Goal: Task Accomplishment & Management: Use online tool/utility

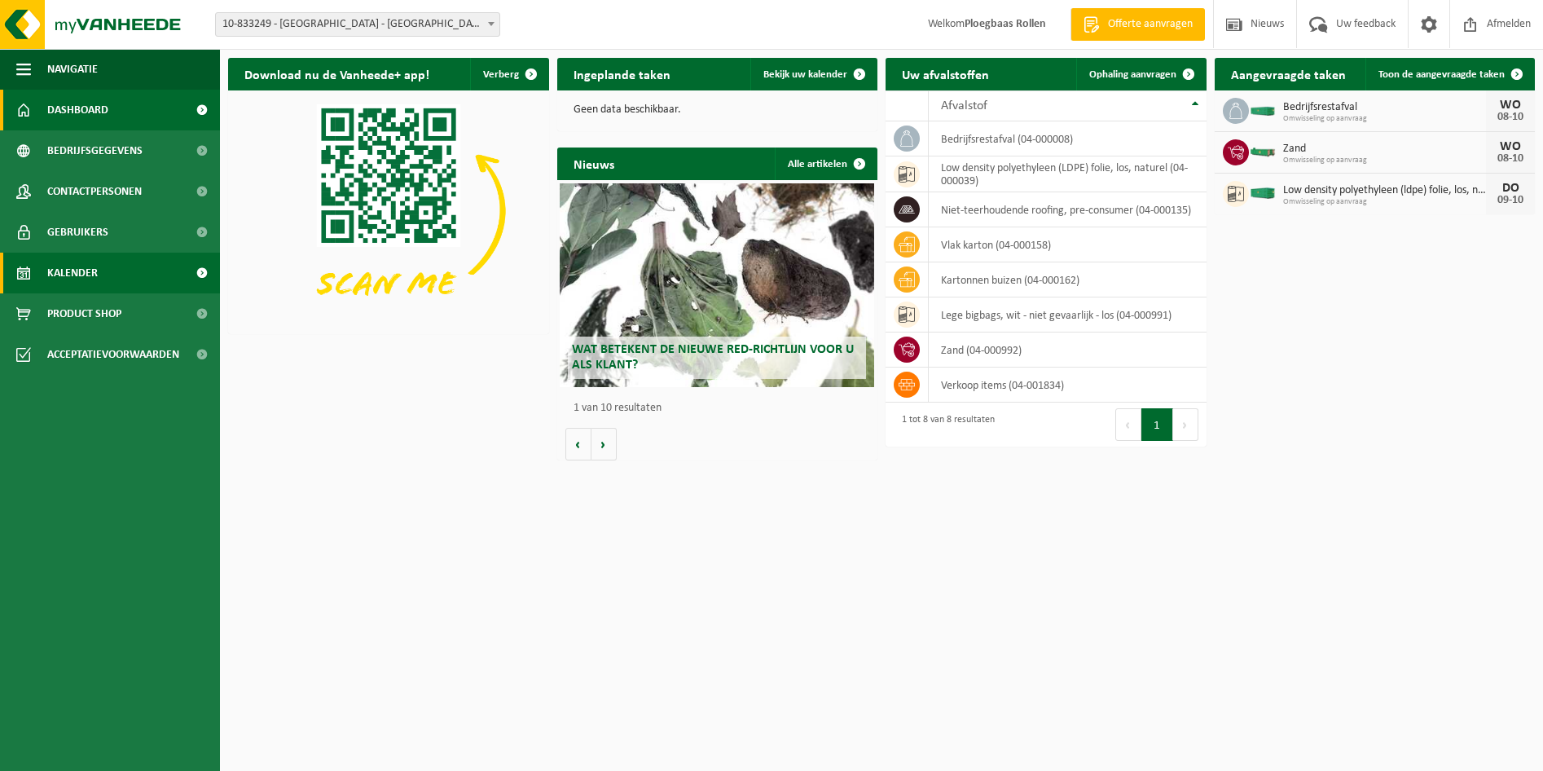
click at [138, 272] on link "Kalender" at bounding box center [110, 273] width 220 height 41
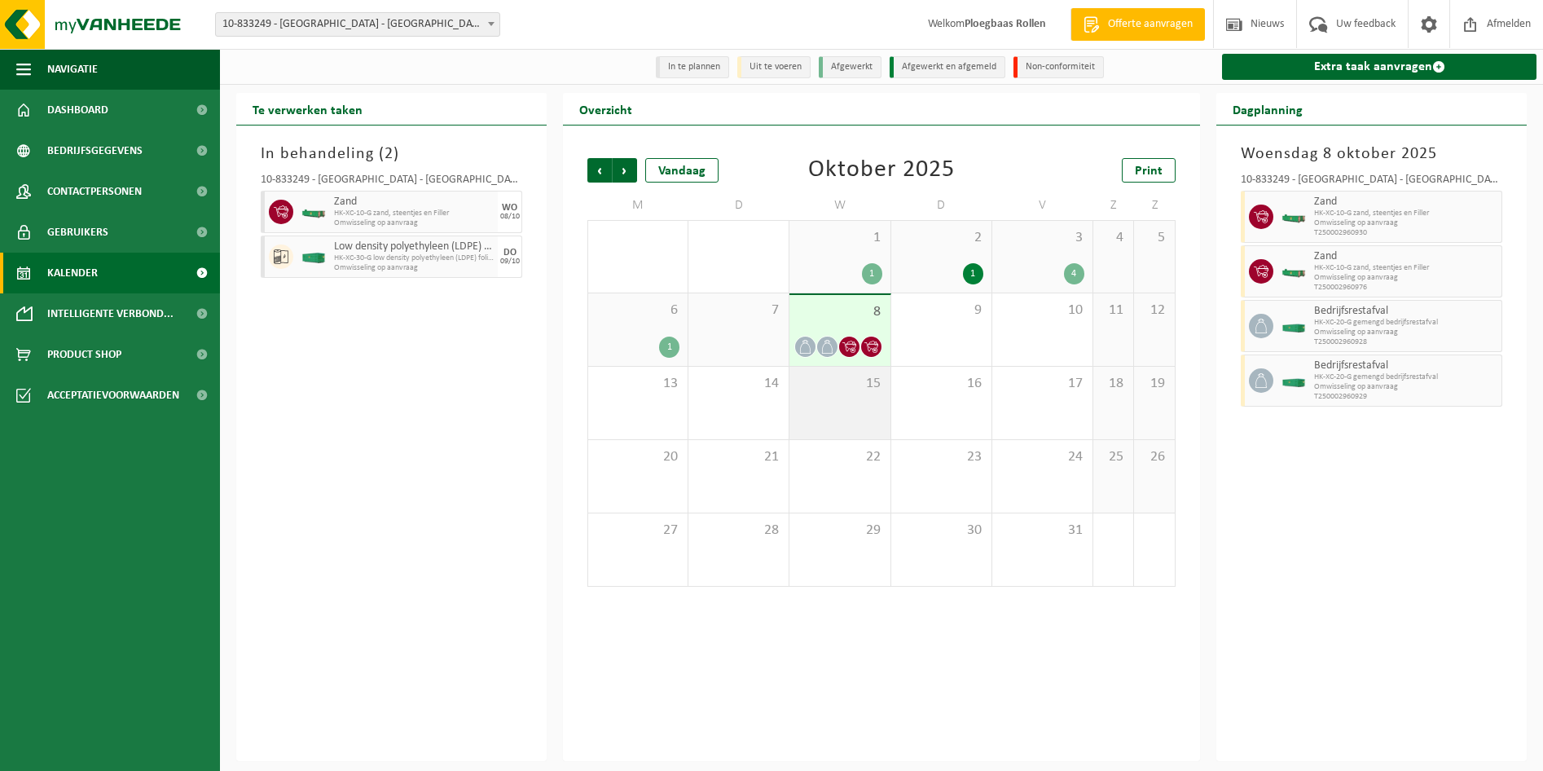
click at [856, 424] on div "15" at bounding box center [839, 403] width 100 height 72
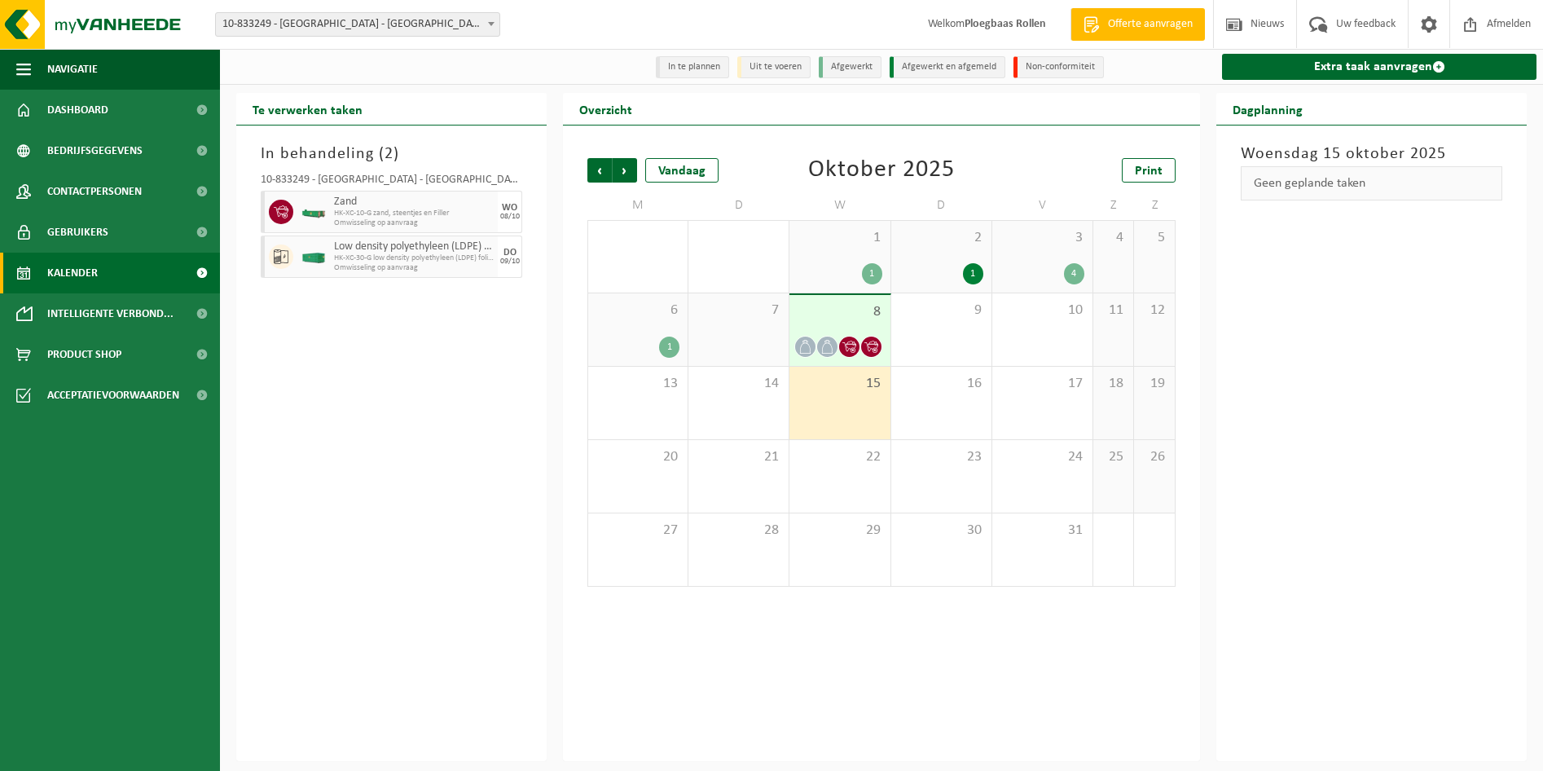
click at [850, 326] on div "8" at bounding box center [839, 330] width 100 height 71
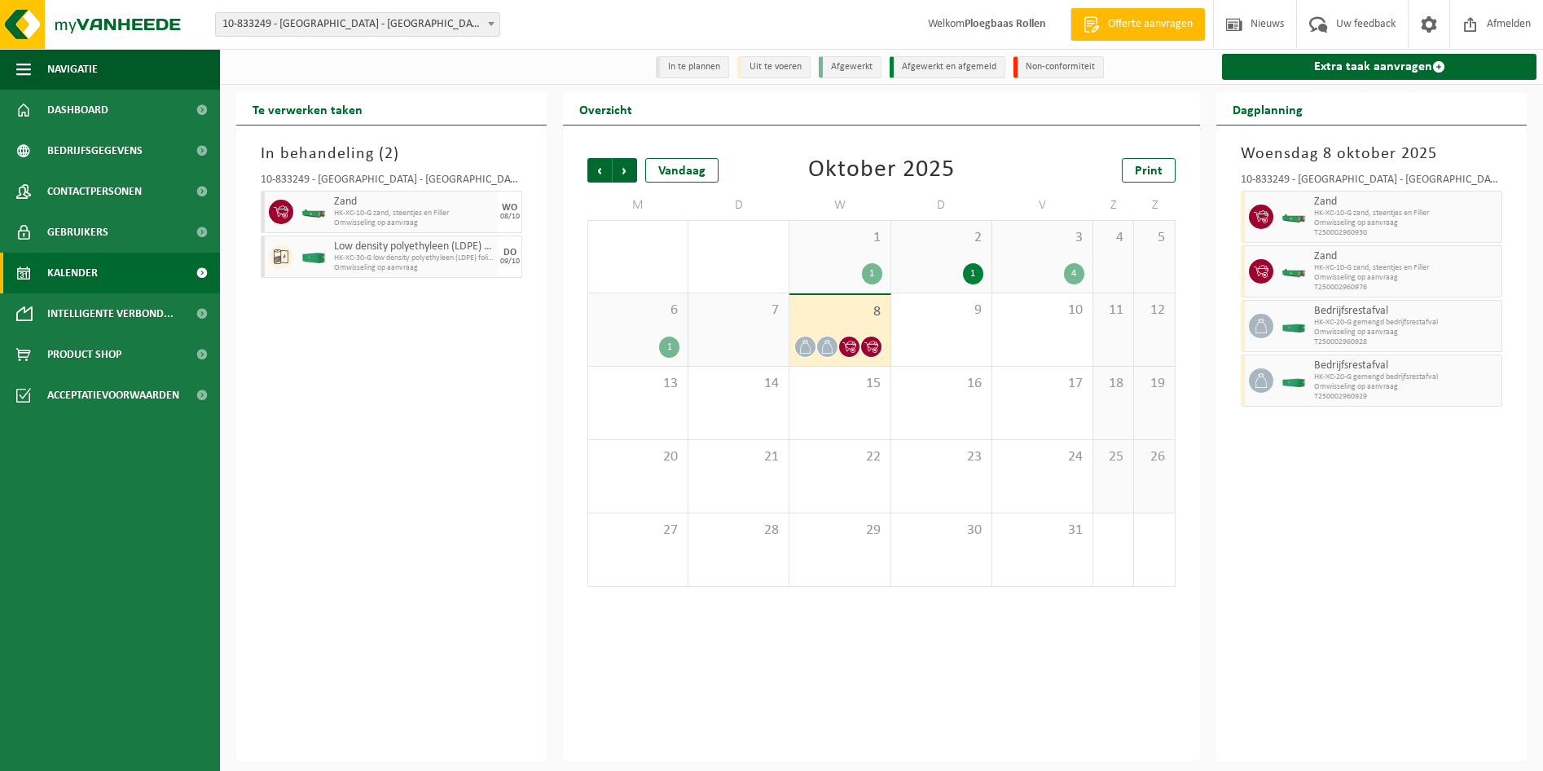
drag, startPoint x: 834, startPoint y: 402, endPoint x: 847, endPoint y: 361, distance: 42.8
click at [834, 400] on div "15" at bounding box center [839, 403] width 100 height 72
click at [849, 334] on div "8" at bounding box center [839, 330] width 100 height 71
click at [844, 393] on span "15" at bounding box center [839, 384] width 84 height 18
click at [862, 319] on span "8" at bounding box center [839, 312] width 84 height 18
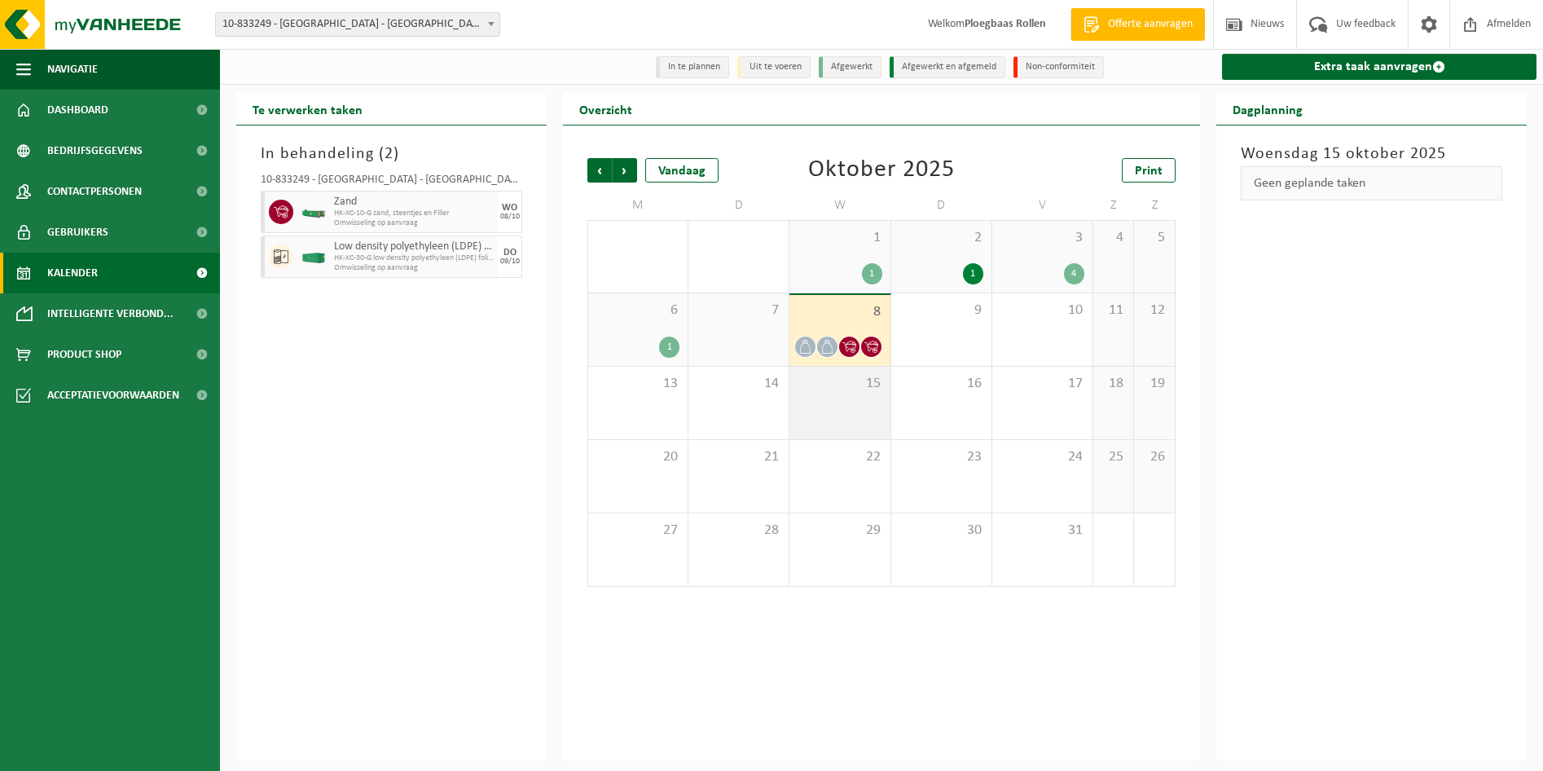
click at [866, 393] on span "15" at bounding box center [839, 384] width 84 height 18
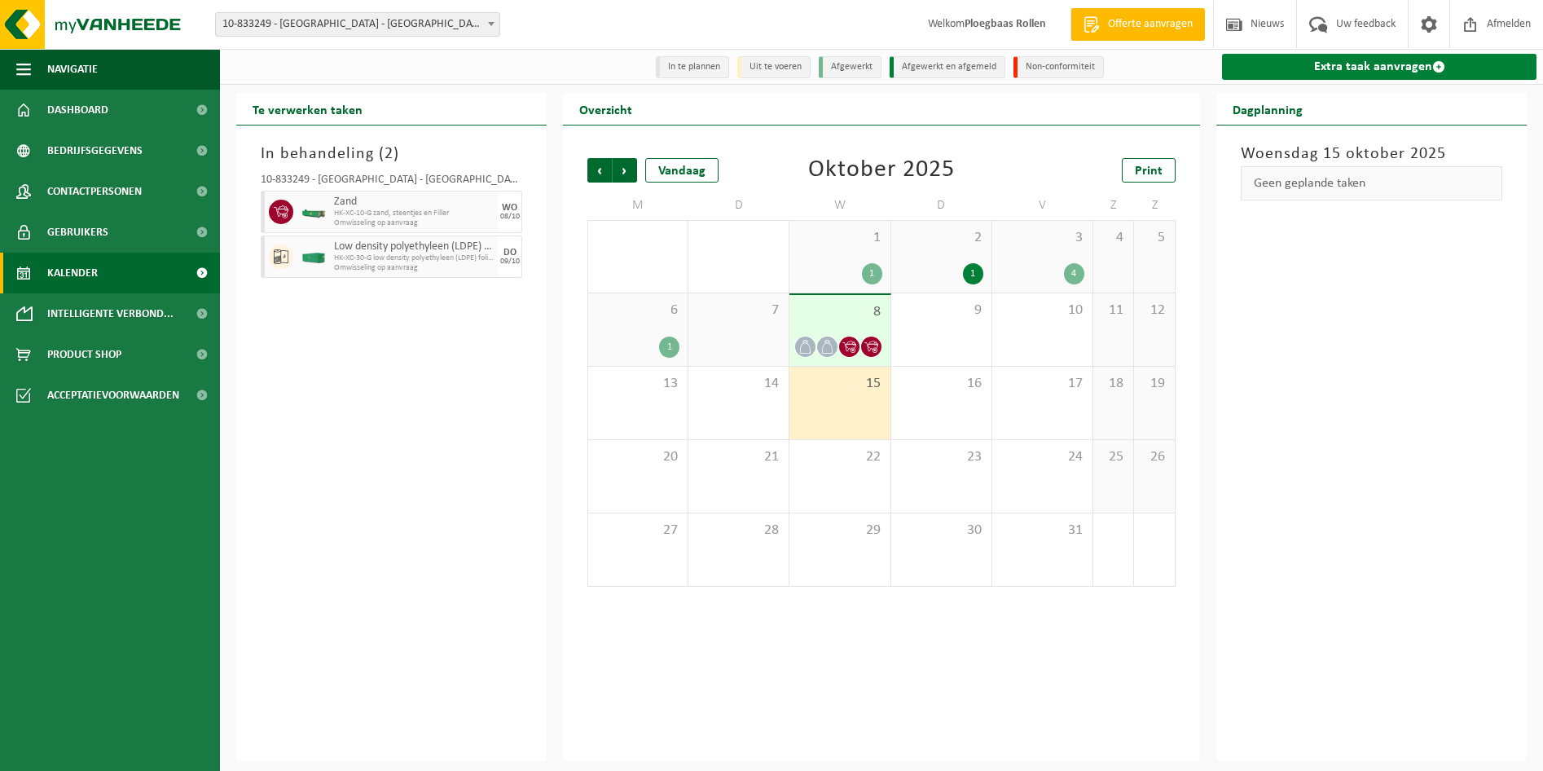
click at [1404, 65] on link "Extra taak aanvragen" at bounding box center [1379, 67] width 314 height 26
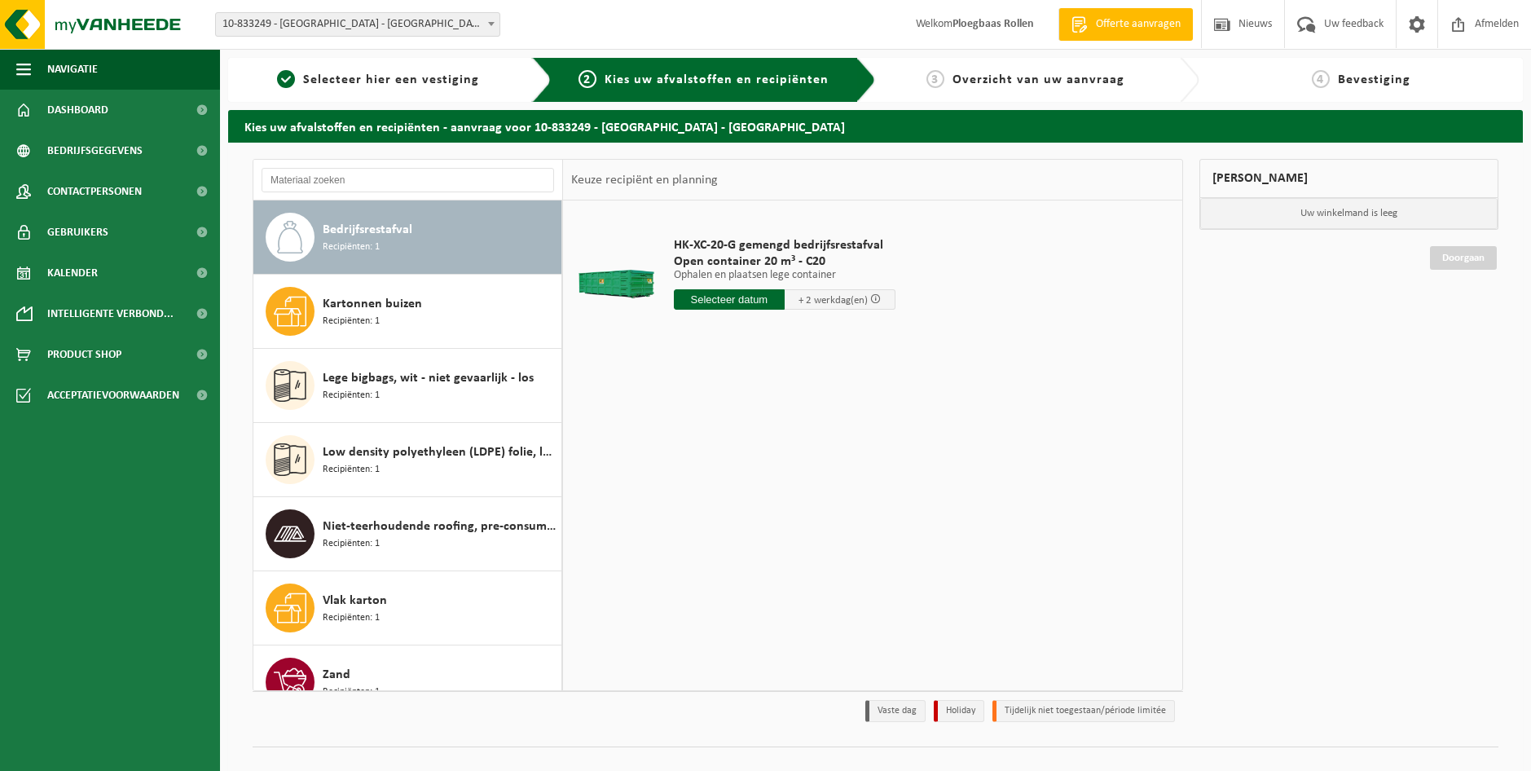
click at [730, 303] on input "text" at bounding box center [729, 299] width 111 height 20
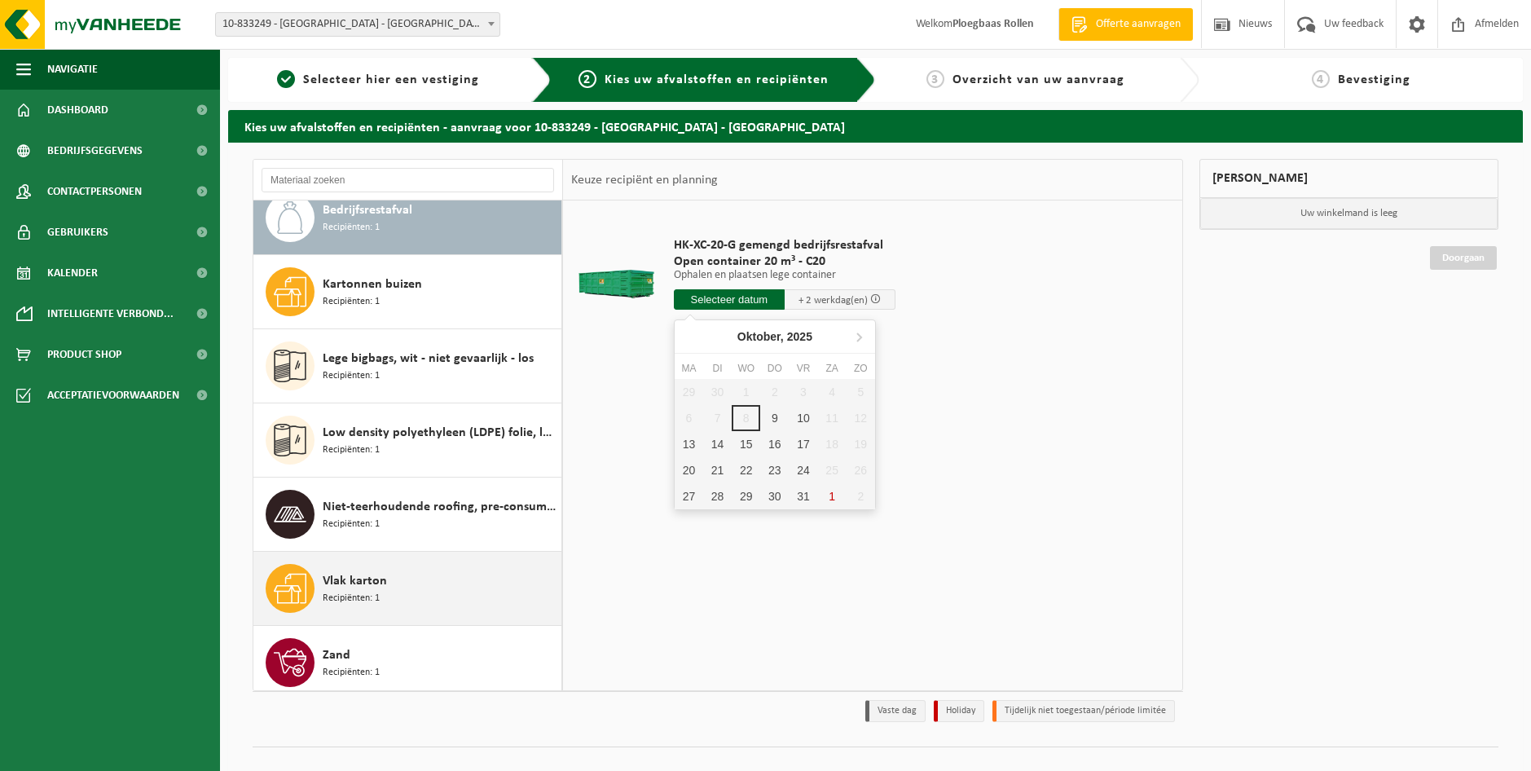
scroll to position [29, 0]
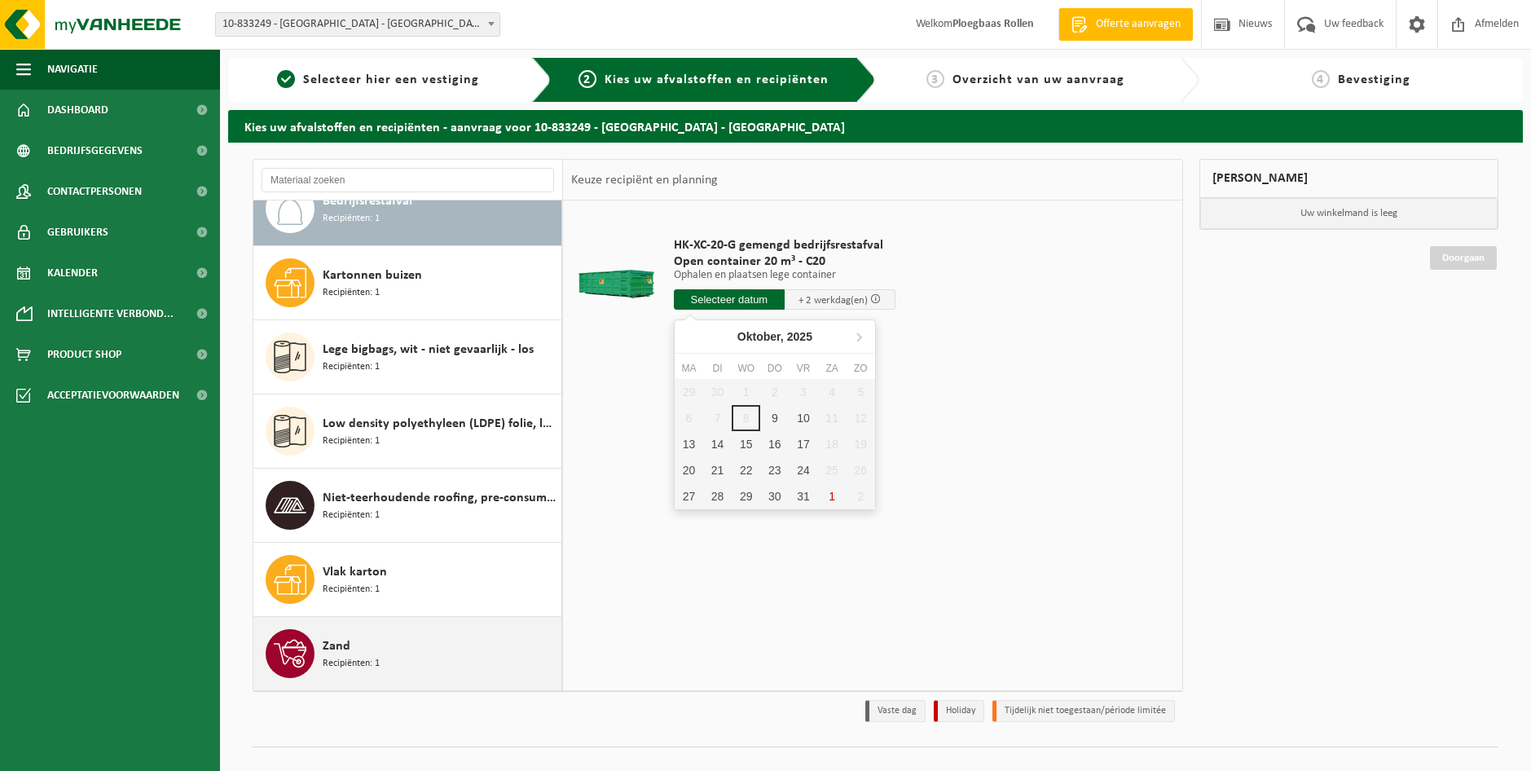
click at [447, 669] on div "Zand Recipiënten: 1" at bounding box center [440, 653] width 235 height 49
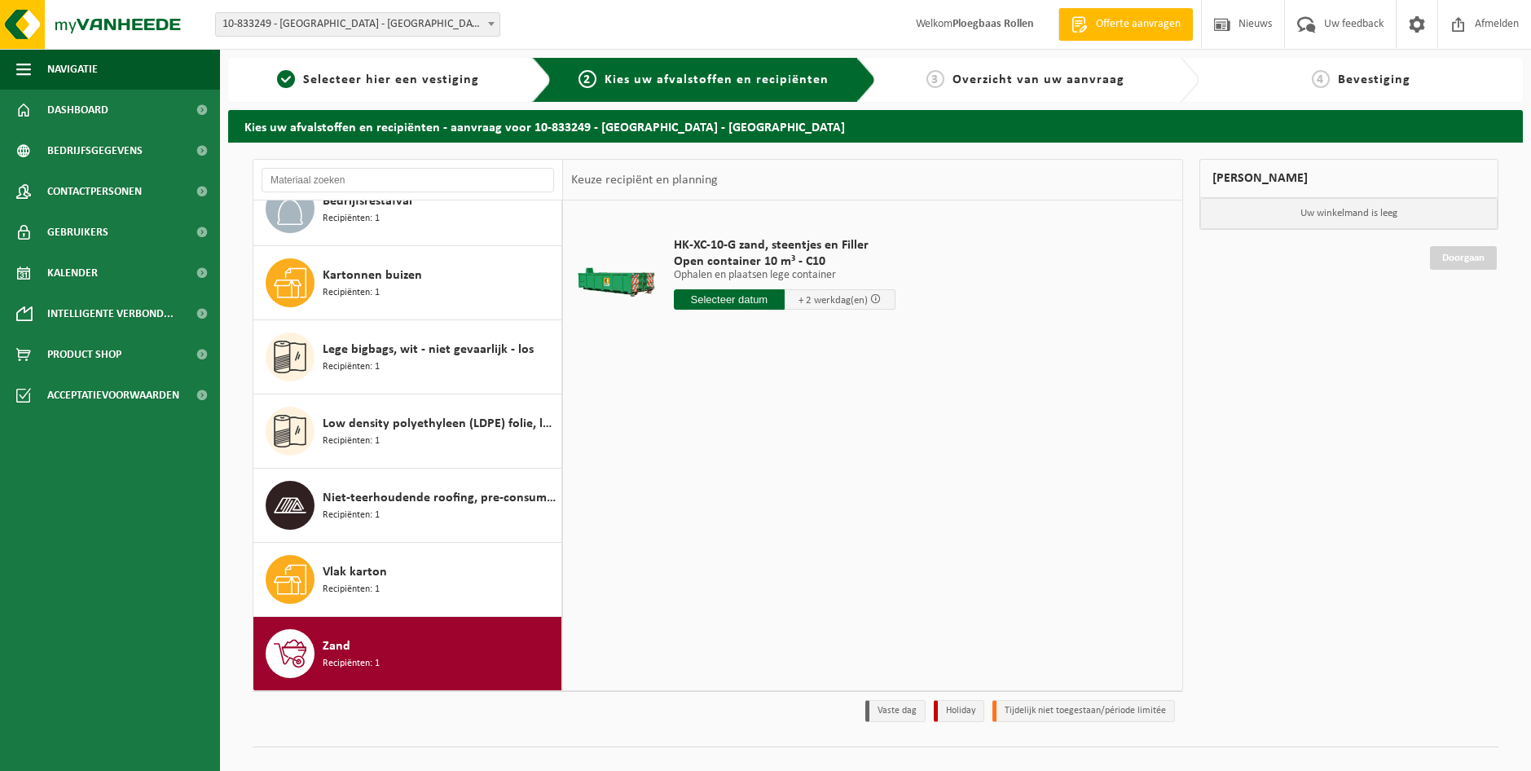
click at [754, 295] on input "text" at bounding box center [729, 299] width 111 height 20
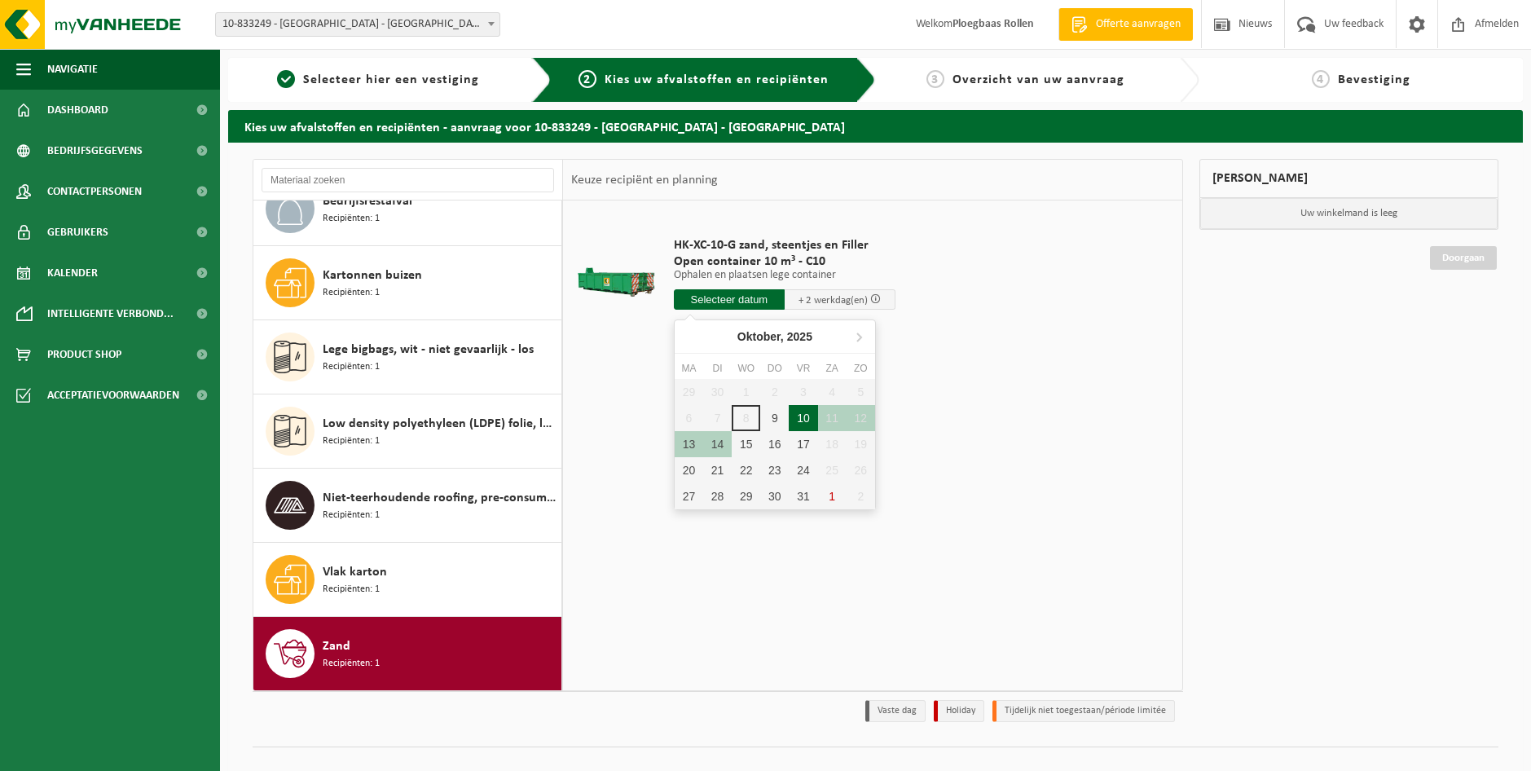
click at [809, 423] on div "10" at bounding box center [803, 418] width 29 height 26
type input "Van [DATE]"
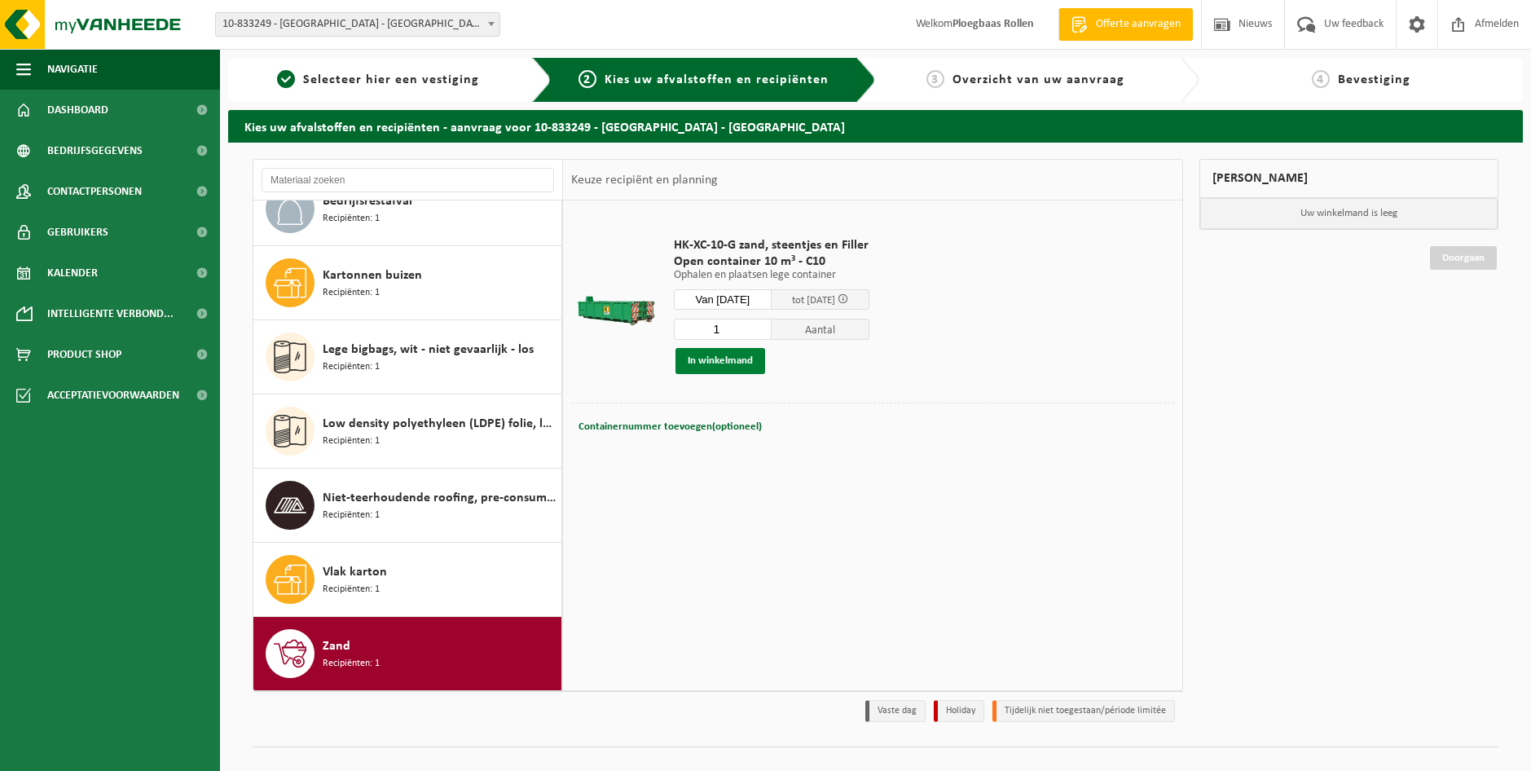
click at [726, 360] on button "In winkelmand" at bounding box center [720, 361] width 90 height 26
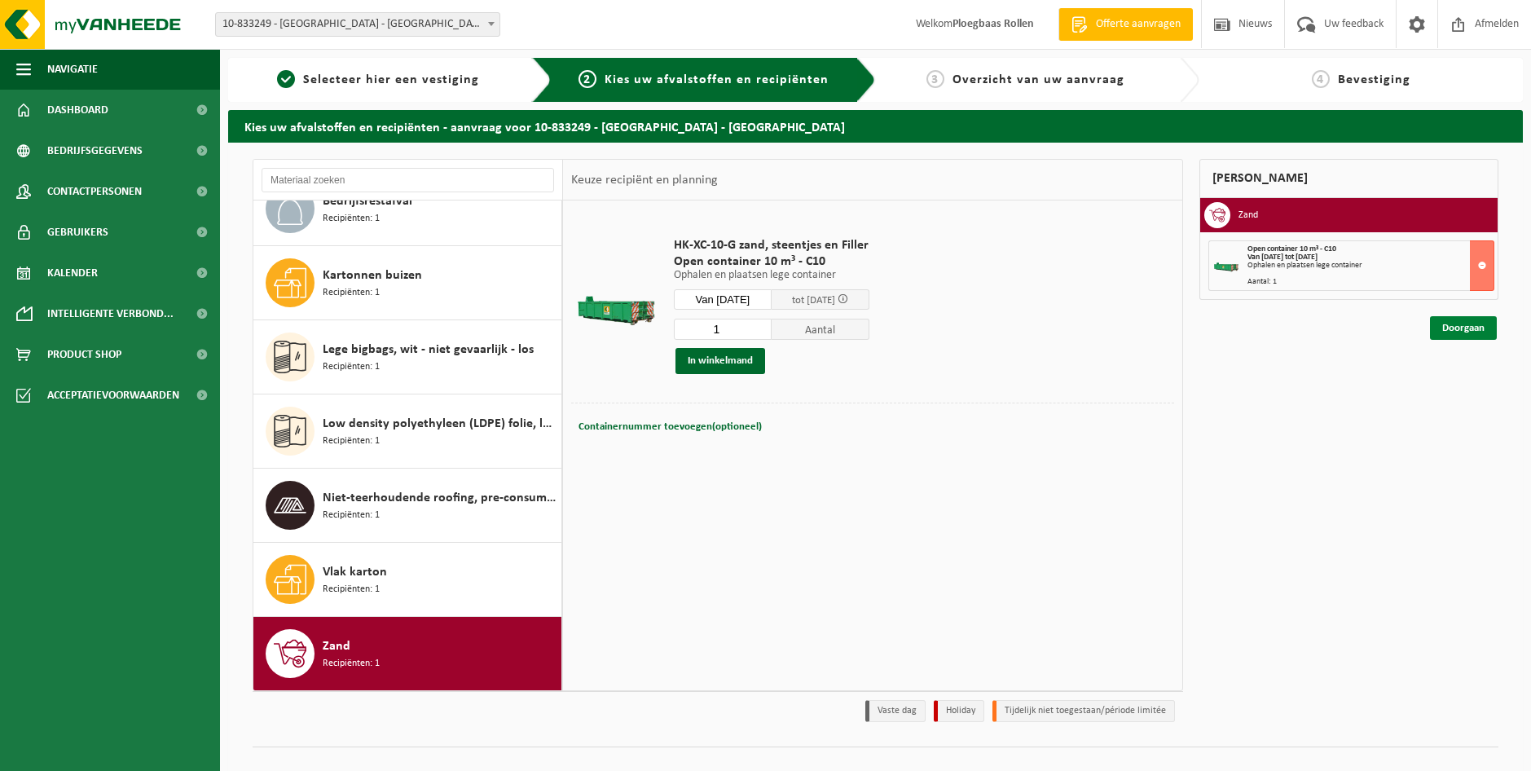
click at [1470, 334] on link "Doorgaan" at bounding box center [1463, 328] width 67 height 24
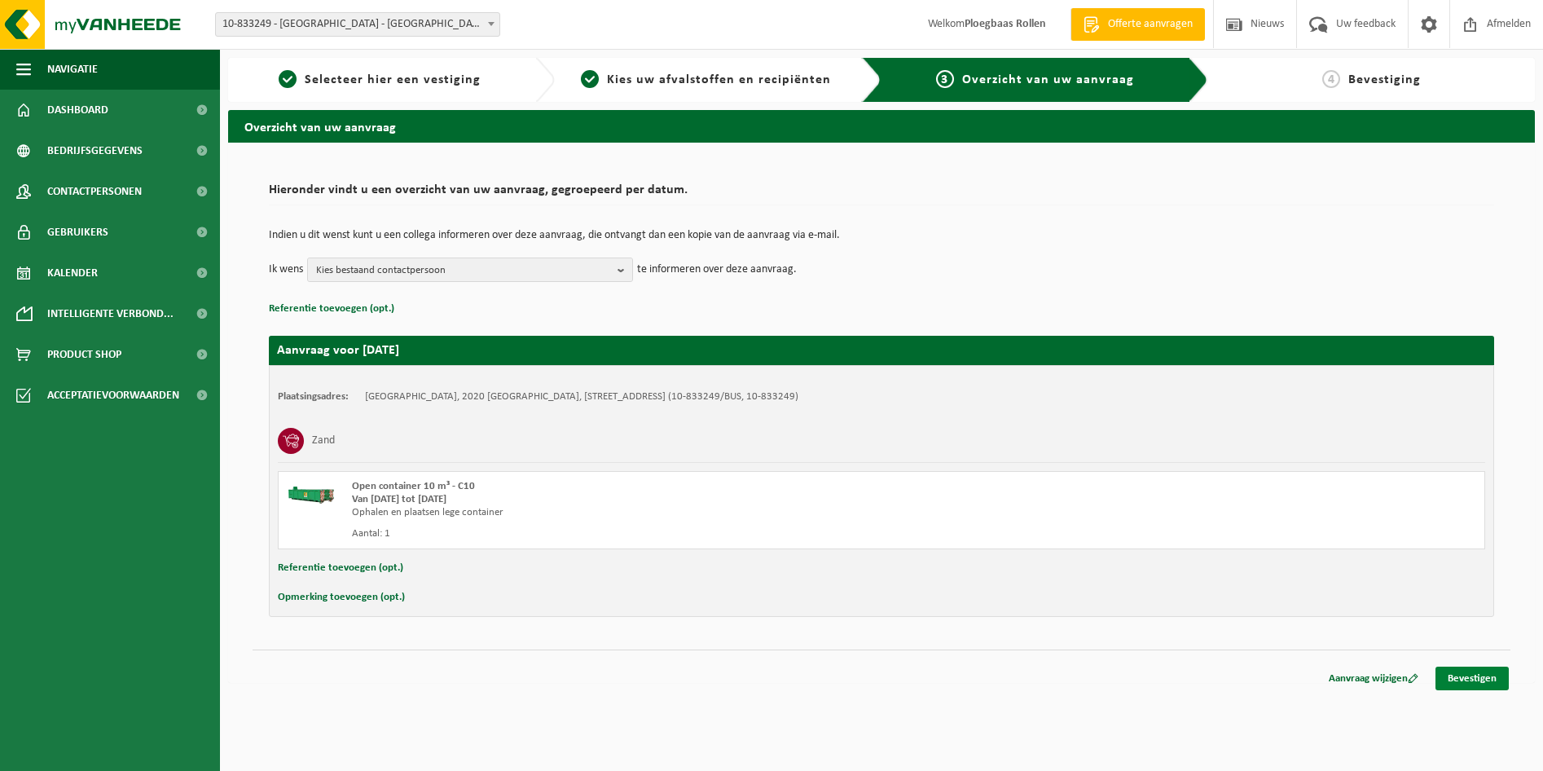
click at [1458, 674] on link "Bevestigen" at bounding box center [1471, 678] width 73 height 24
